Goal: Complete application form

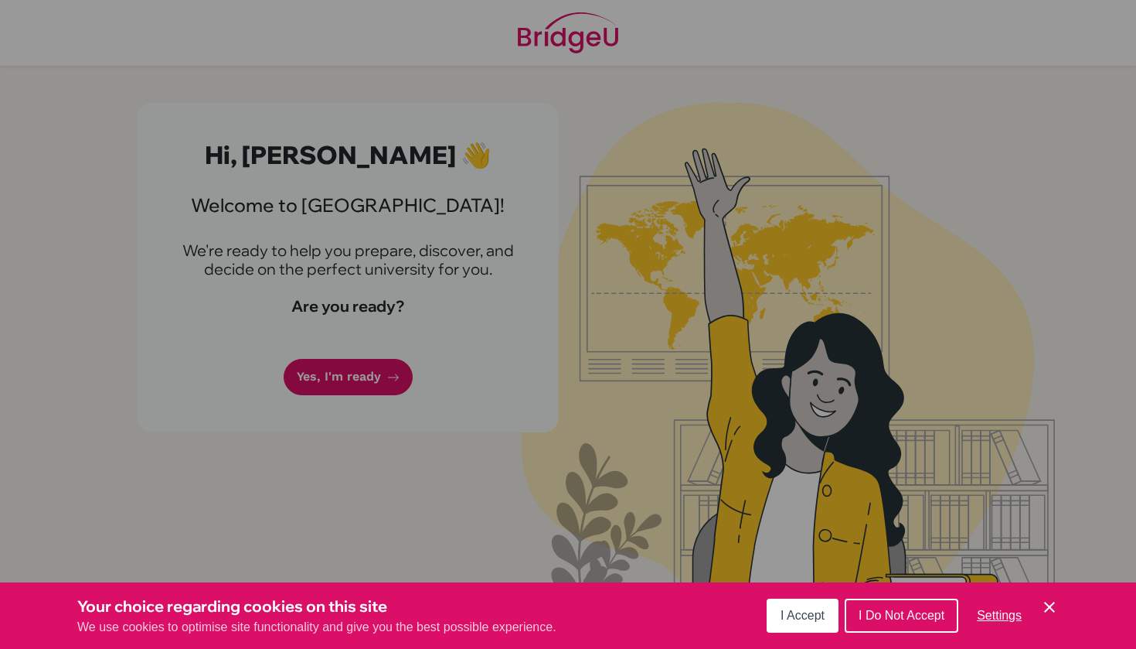
click at [783, 623] on button "I Accept" at bounding box center [803, 615] width 72 height 34
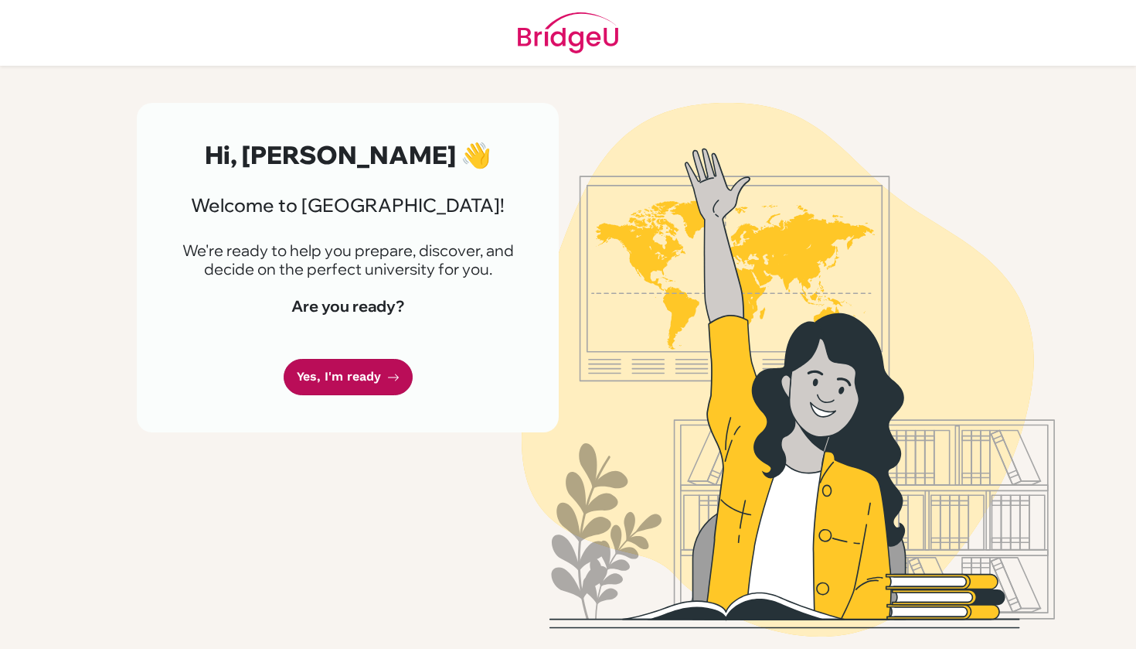
click at [299, 380] on link "Yes, I'm ready" at bounding box center [348, 377] width 129 height 36
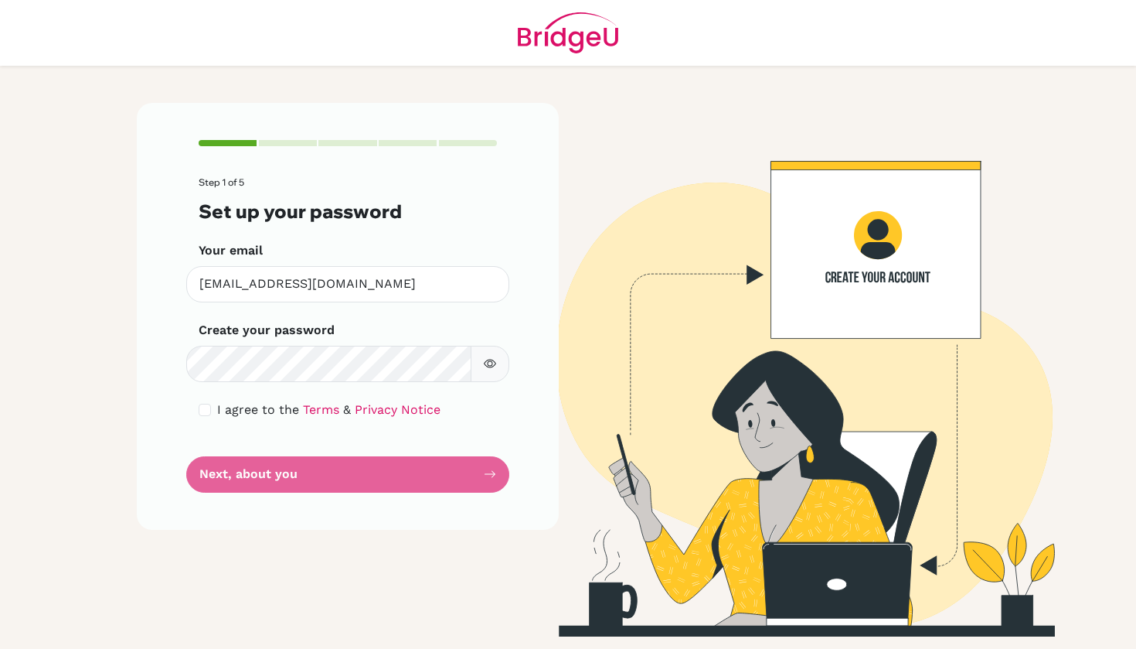
click at [211, 416] on div "I agree to the Terms & Privacy Notice" at bounding box center [348, 409] width 298 height 19
click at [201, 411] on input "checkbox" at bounding box center [205, 410] width 12 height 12
checkbox input "true"
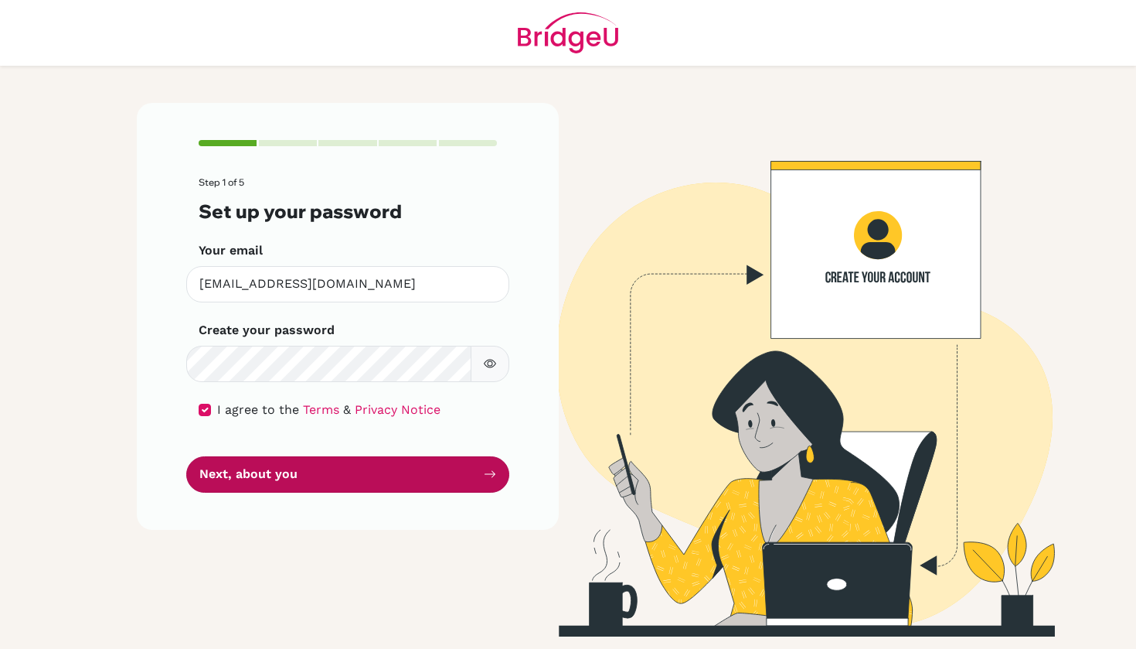
click at [224, 473] on button "Next, about you" at bounding box center [347, 474] width 323 height 36
click at [343, 482] on button "Next, about you" at bounding box center [347, 474] width 323 height 36
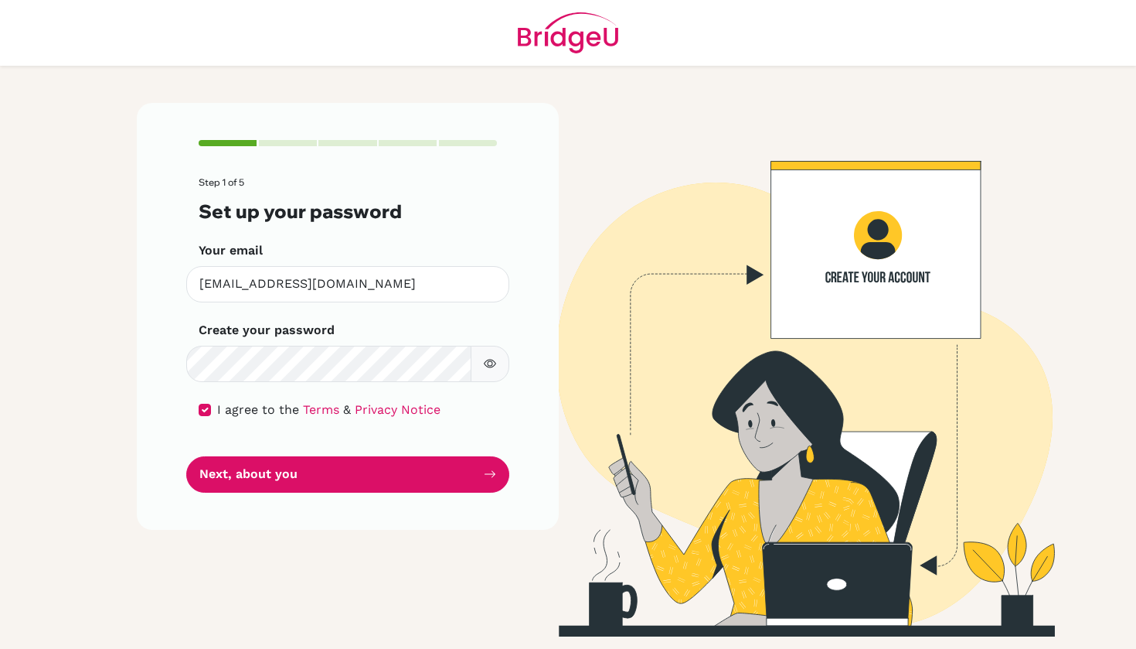
click at [592, 508] on img at bounding box center [788, 369] width 881 height 533
click at [397, 498] on div "Step 1 of 5 Set up your password Your email [EMAIL_ADDRESS][DOMAIN_NAME] Invali…" at bounding box center [348, 316] width 422 height 426
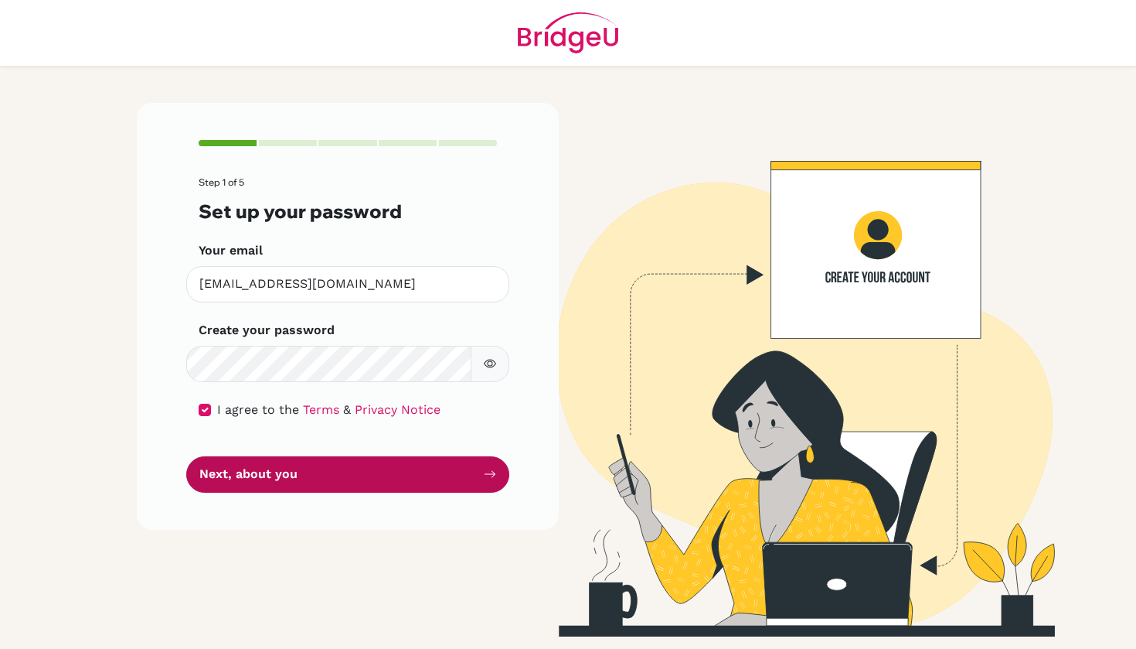
click at [398, 488] on button "Next, about you" at bounding box center [347, 474] width 323 height 36
click at [330, 473] on button "Next, about you" at bounding box center [347, 474] width 323 height 36
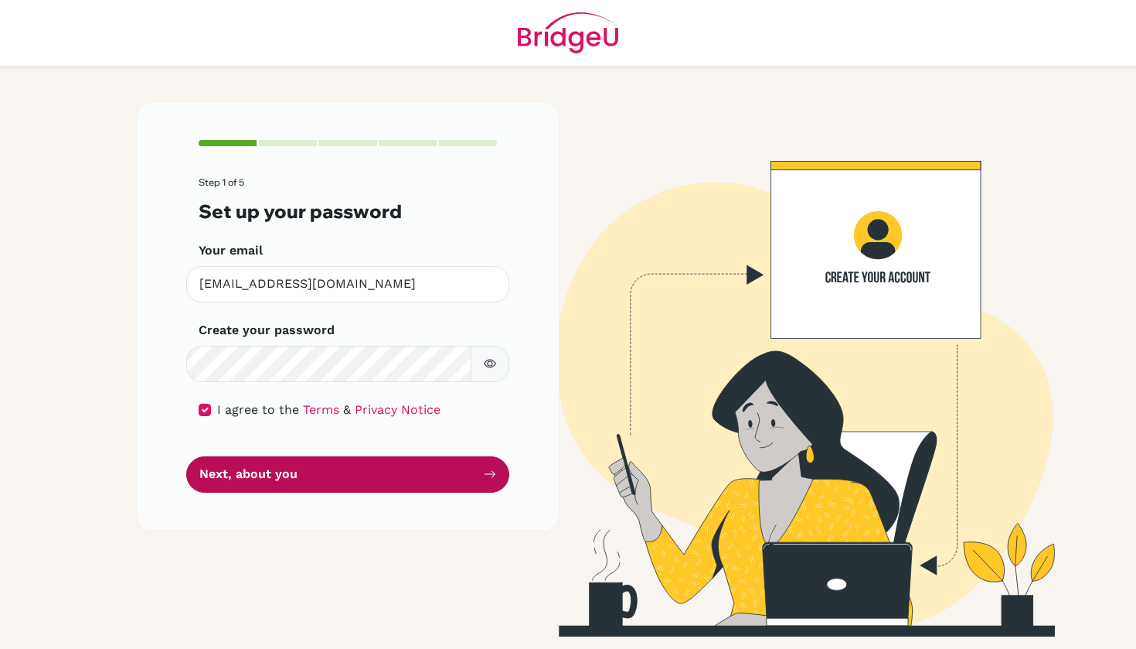
click at [330, 473] on button "Next, about you" at bounding box center [347, 474] width 323 height 36
click at [260, 484] on button "Next, about you" at bounding box center [347, 474] width 323 height 36
click at [262, 472] on button "Next, about you" at bounding box center [347, 474] width 323 height 36
